Goal: Transaction & Acquisition: Subscribe to service/newsletter

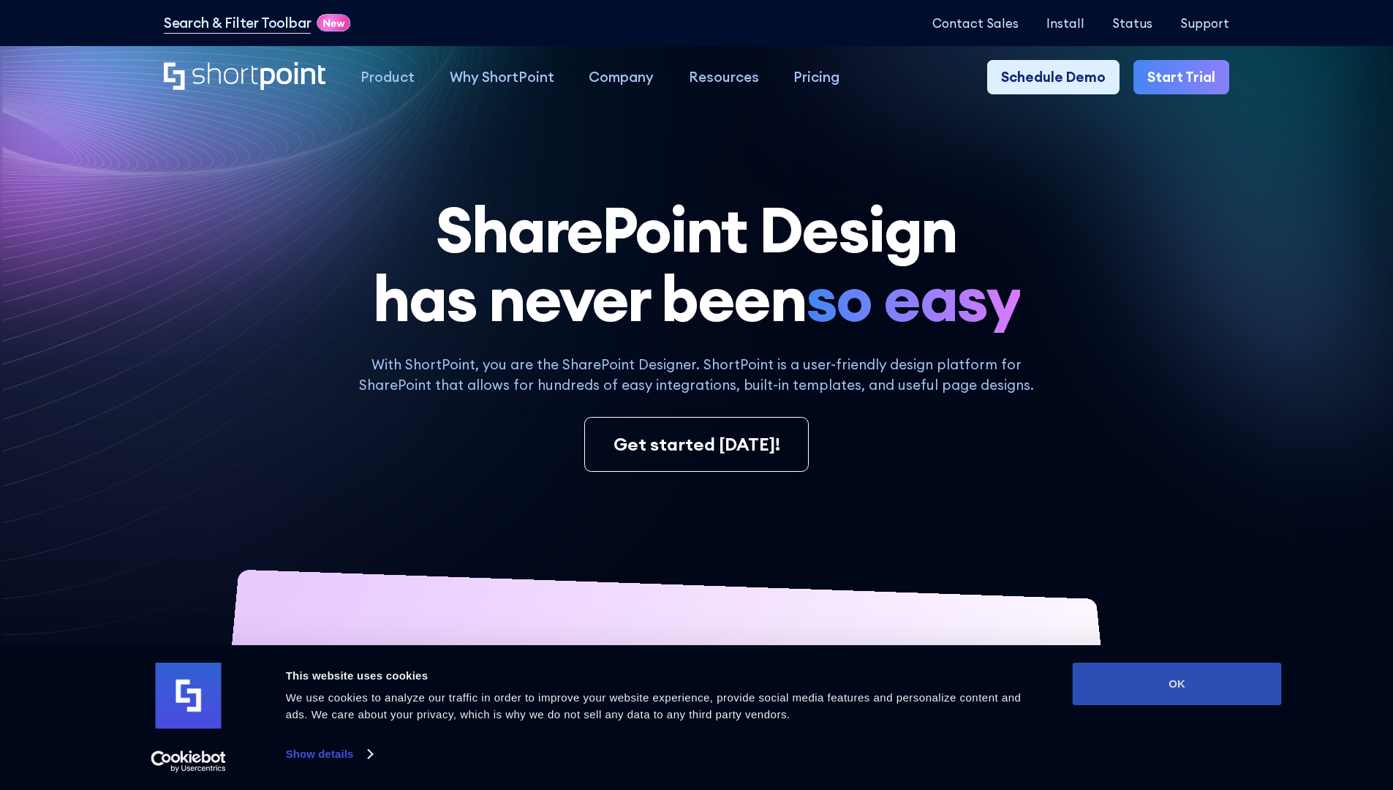
click at [1177, 684] on button "OK" at bounding box center [1177, 684] width 209 height 42
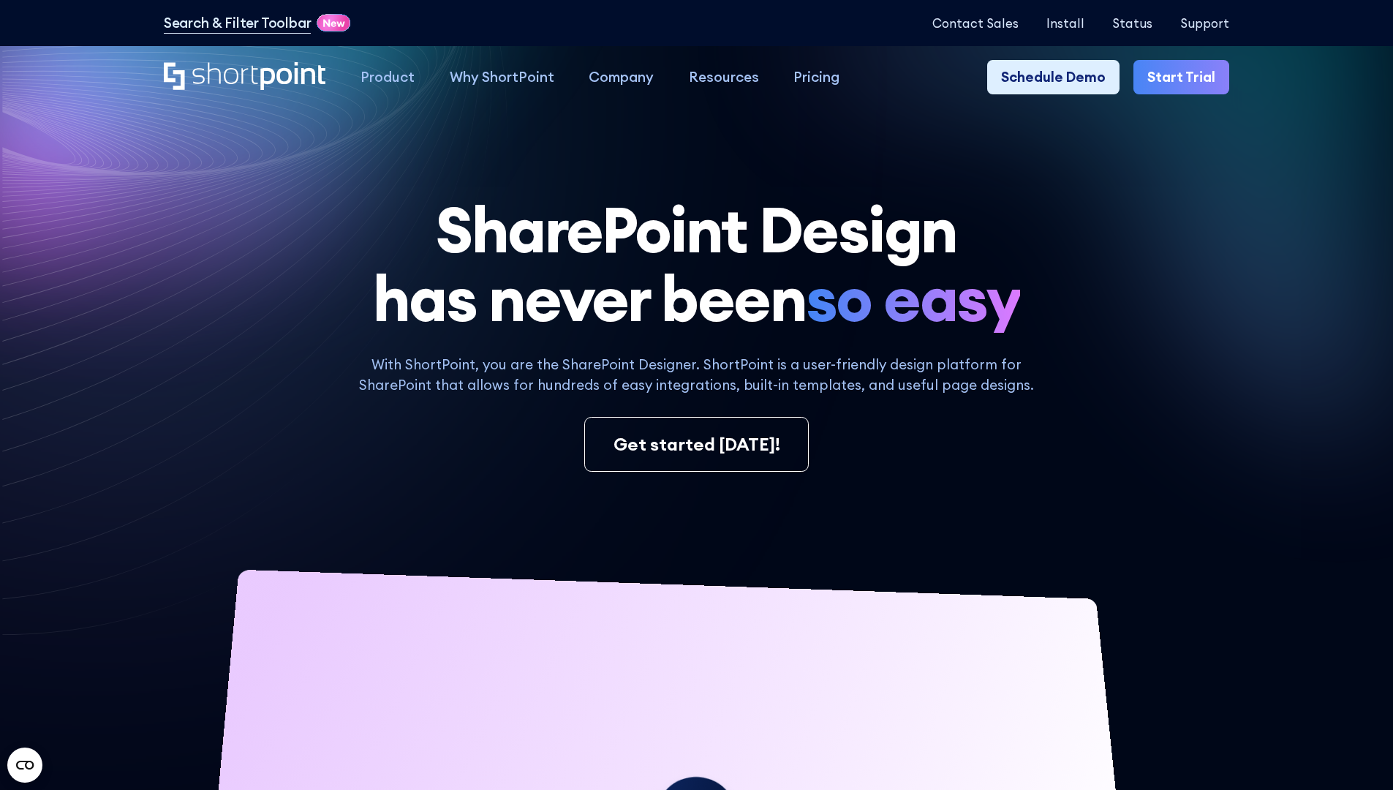
click at [1186, 78] on link "Start Trial" at bounding box center [1182, 77] width 96 height 35
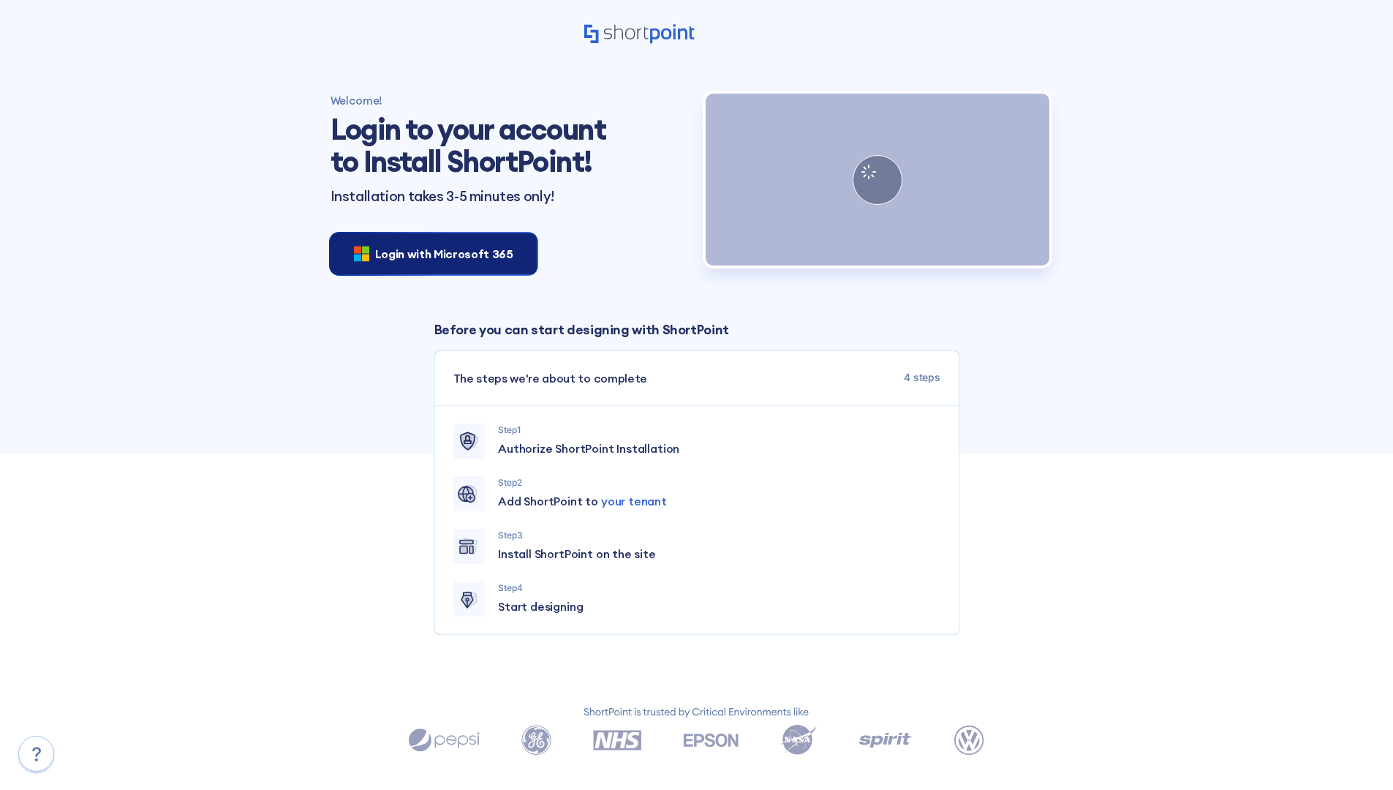
click at [429, 253] on span "Login with Microsoft 365" at bounding box center [444, 254] width 138 height 18
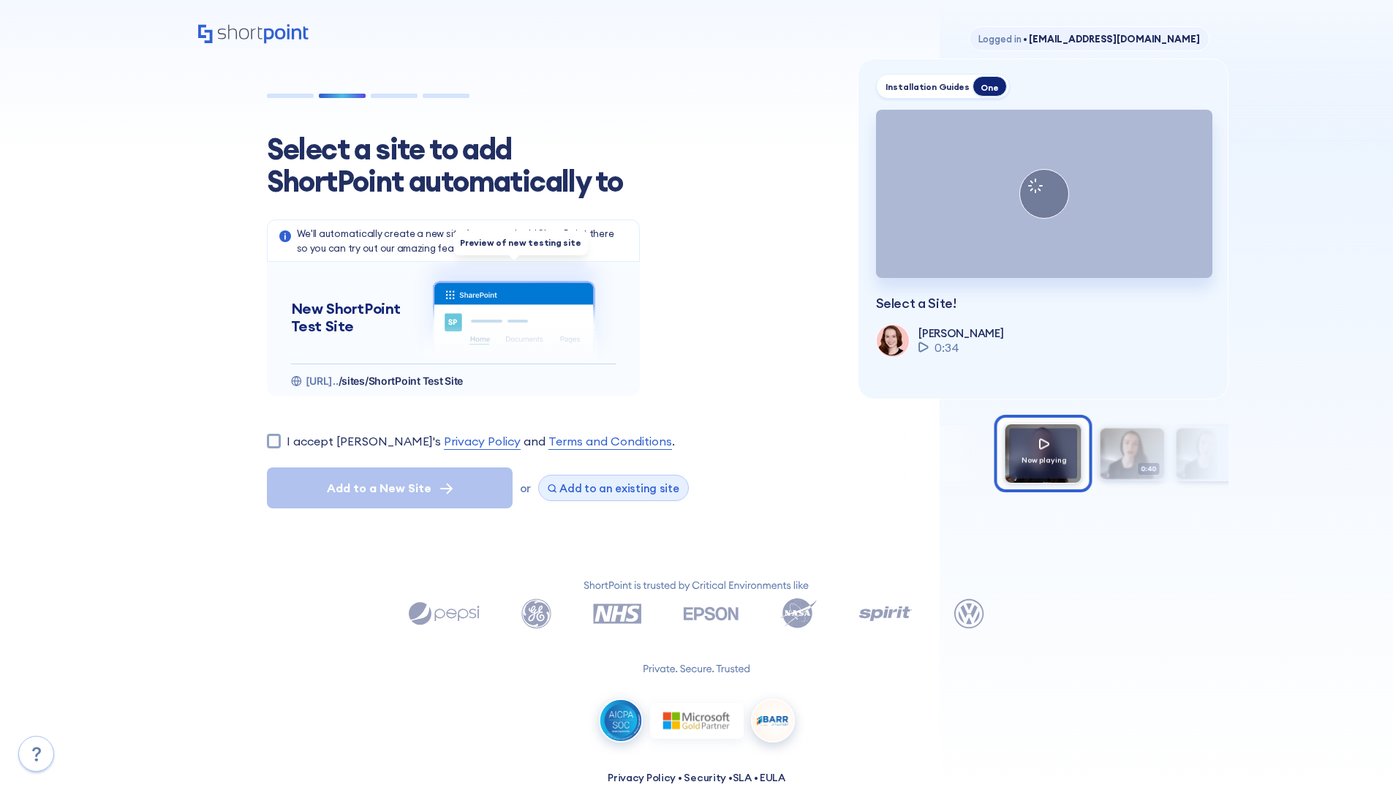
click at [608, 488] on span "Add to an existing site" at bounding box center [620, 488] width 120 height 14
